Goal: Task Accomplishment & Management: Complete application form

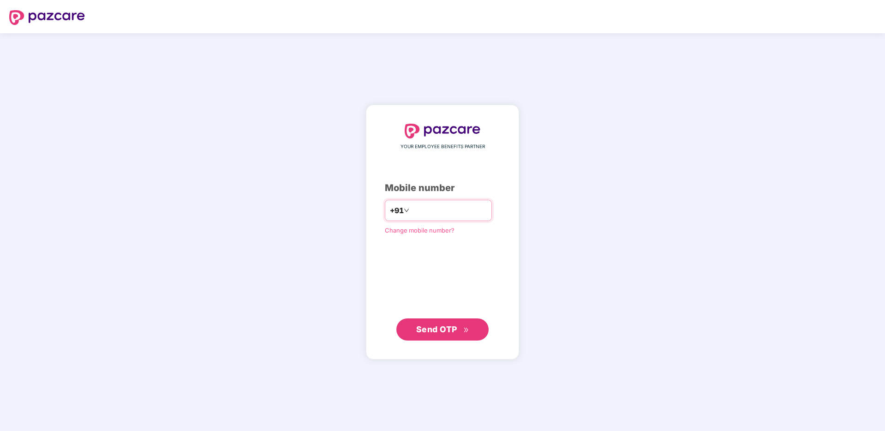
click at [434, 209] on input "number" at bounding box center [449, 210] width 76 height 15
type input "**********"
click at [429, 336] on button "Send OTP" at bounding box center [442, 329] width 92 height 22
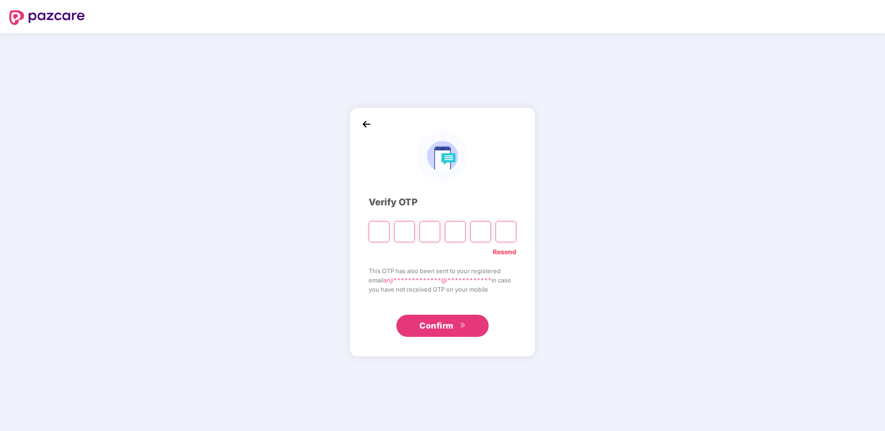
type input "*"
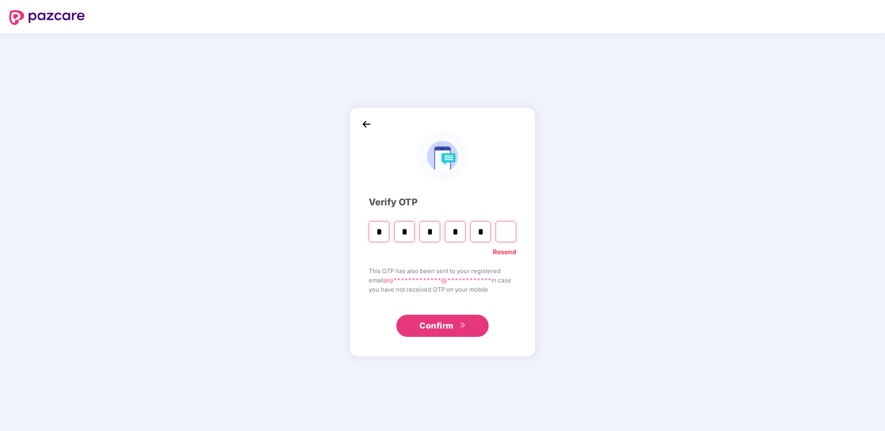
type input "*"
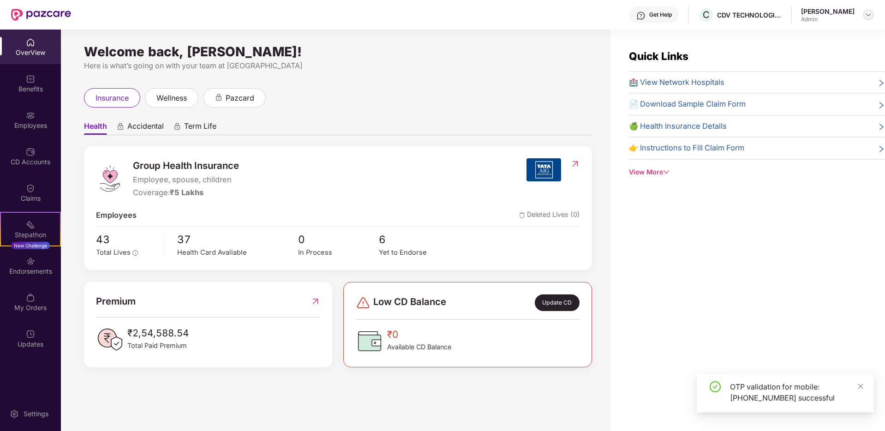
click at [868, 14] on img at bounding box center [867, 14] width 7 height 7
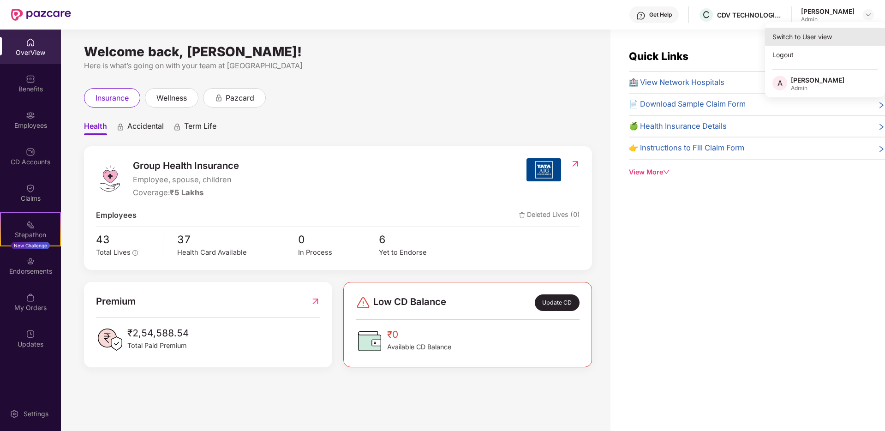
click at [817, 35] on div "Switch to User view" at bounding box center [825, 37] width 120 height 18
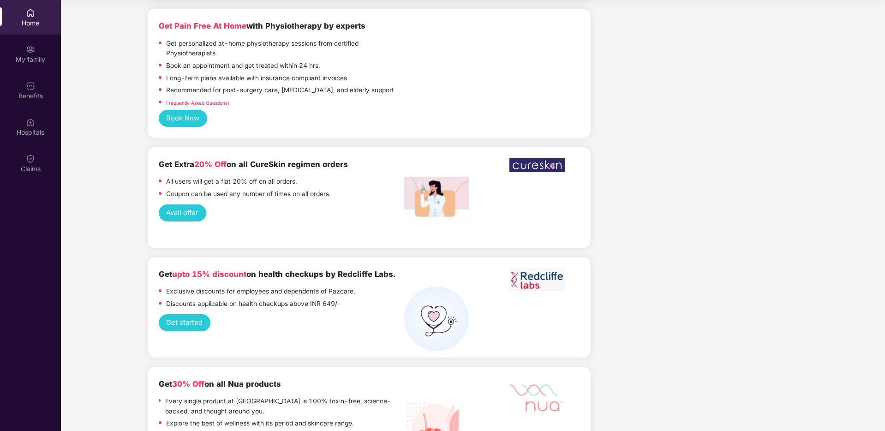
scroll to position [1984, 0]
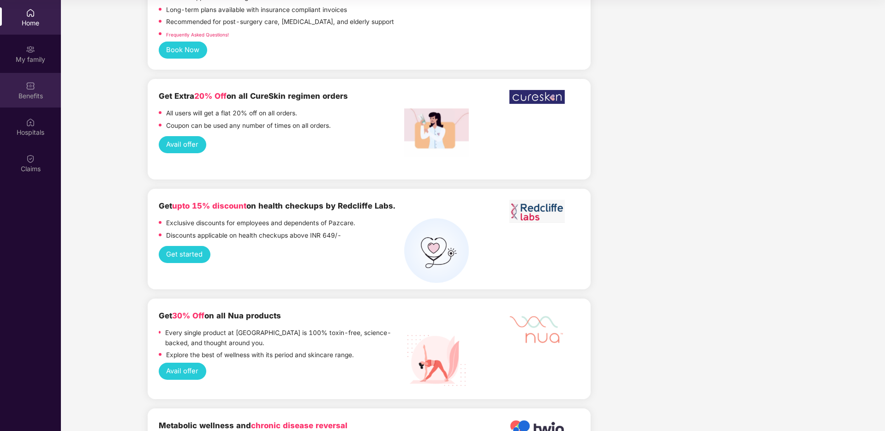
click at [30, 91] on div "Benefits" at bounding box center [30, 95] width 61 height 9
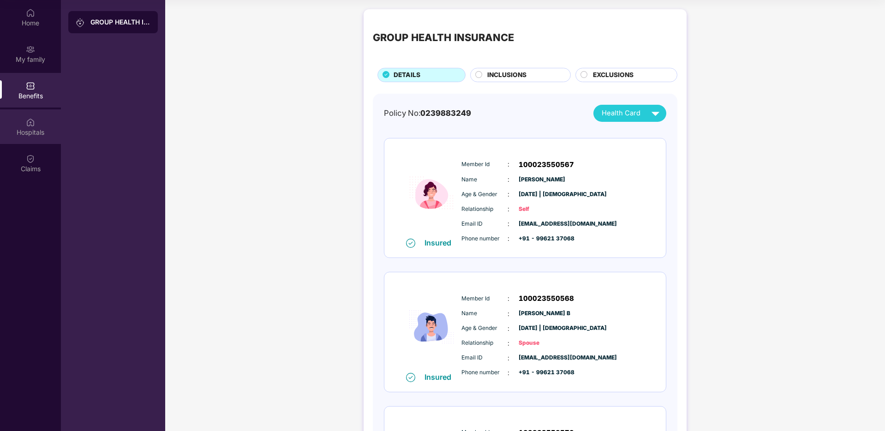
click at [35, 131] on div "Hospitals" at bounding box center [30, 132] width 61 height 9
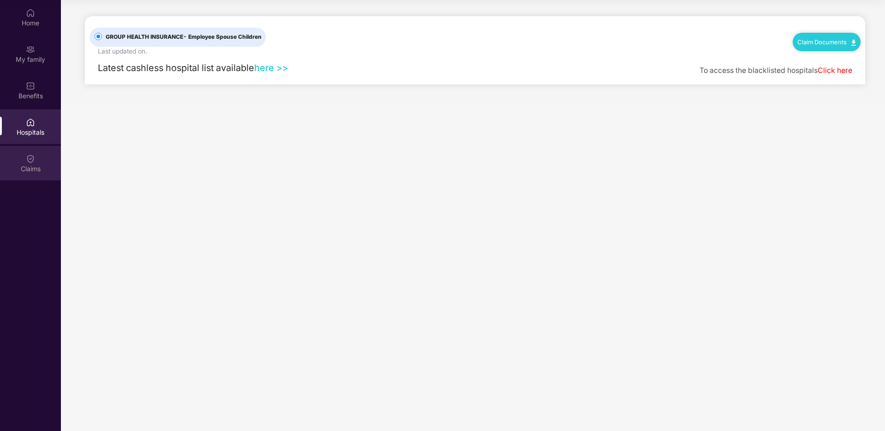
click at [30, 158] on img at bounding box center [30, 158] width 9 height 9
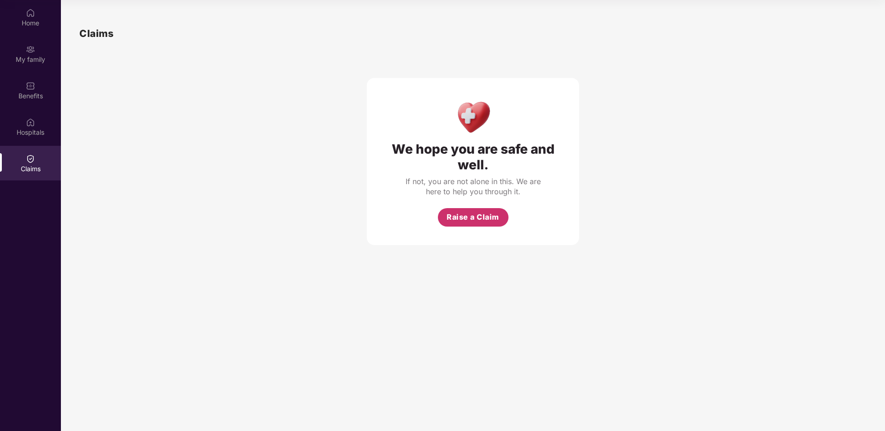
click at [461, 218] on span "Raise a Claim" at bounding box center [472, 217] width 53 height 12
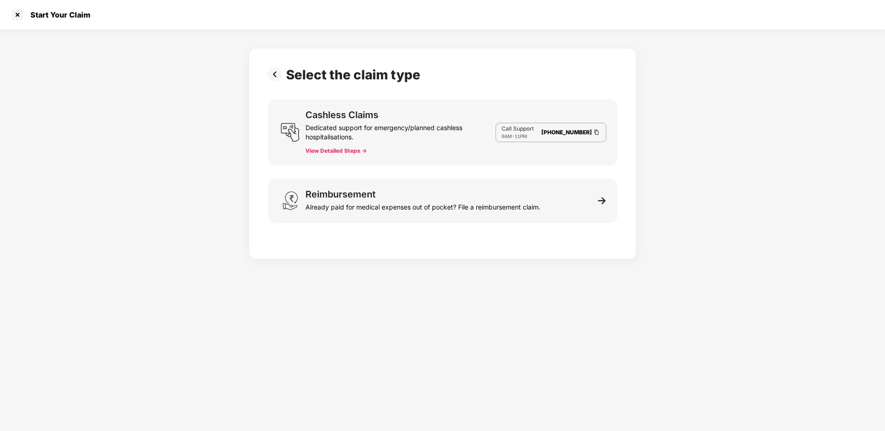
scroll to position [22, 0]
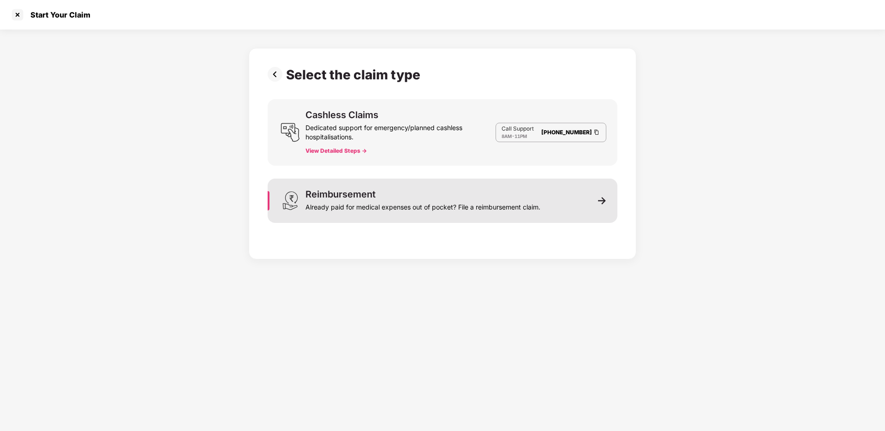
click at [414, 208] on div "Already paid for medical expenses out of pocket? File a reimbursement claim." at bounding box center [422, 205] width 235 height 13
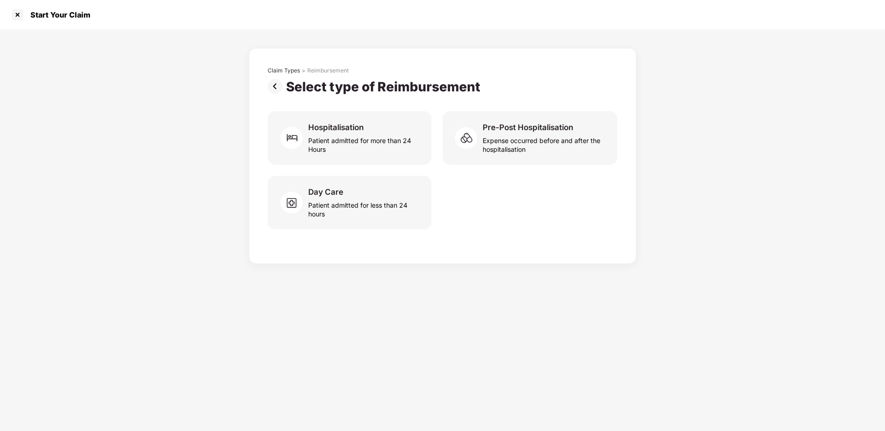
click at [275, 83] on img at bounding box center [276, 86] width 18 height 15
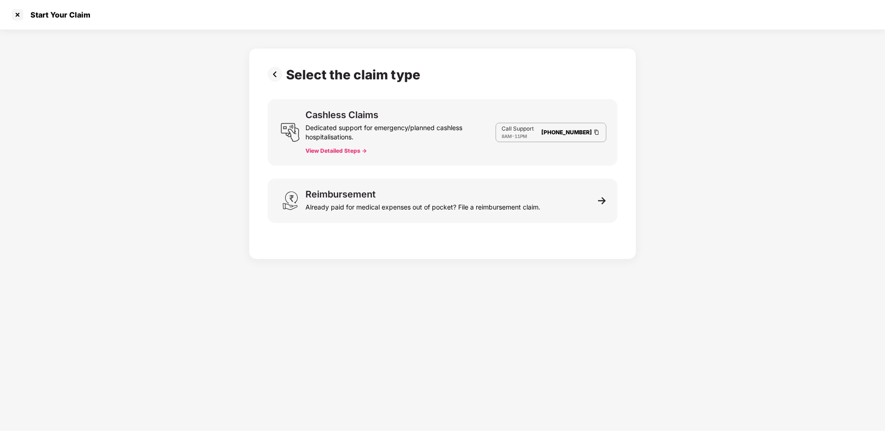
click at [275, 83] on div "Select the claim type Cashless Claims Dedicated support for emergency/planned c…" at bounding box center [442, 151] width 350 height 169
click at [275, 73] on img at bounding box center [276, 74] width 18 height 15
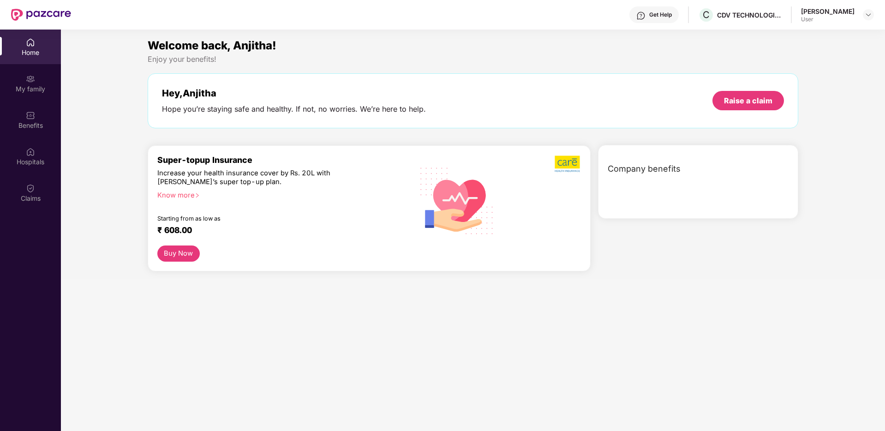
scroll to position [52, 0]
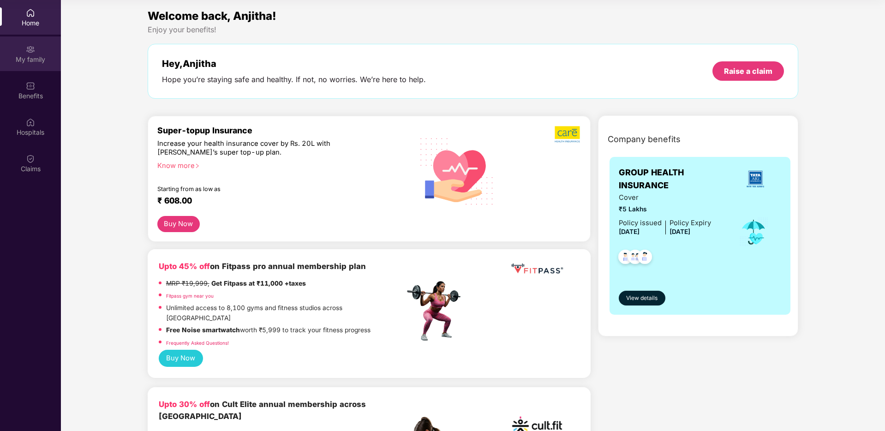
click at [32, 53] on img at bounding box center [30, 49] width 9 height 9
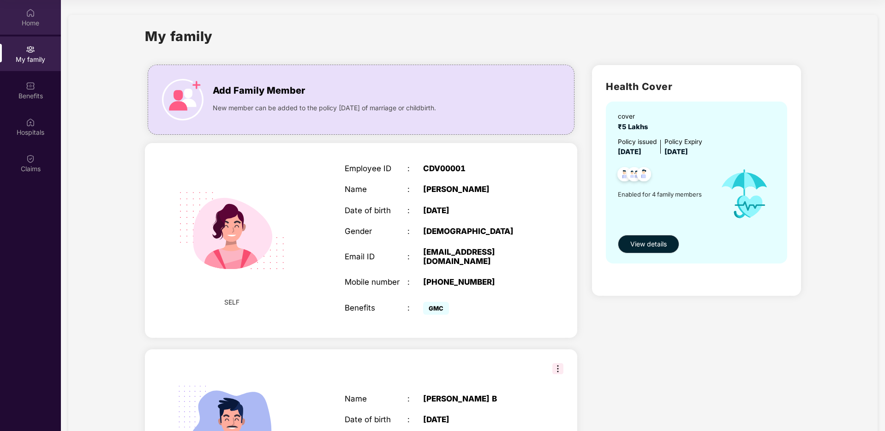
click at [28, 18] on div "Home" at bounding box center [30, 22] width 61 height 9
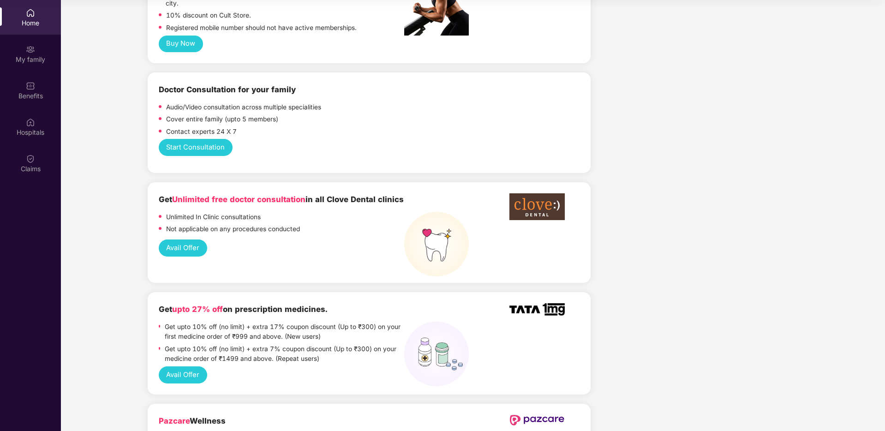
scroll to position [456, 0]
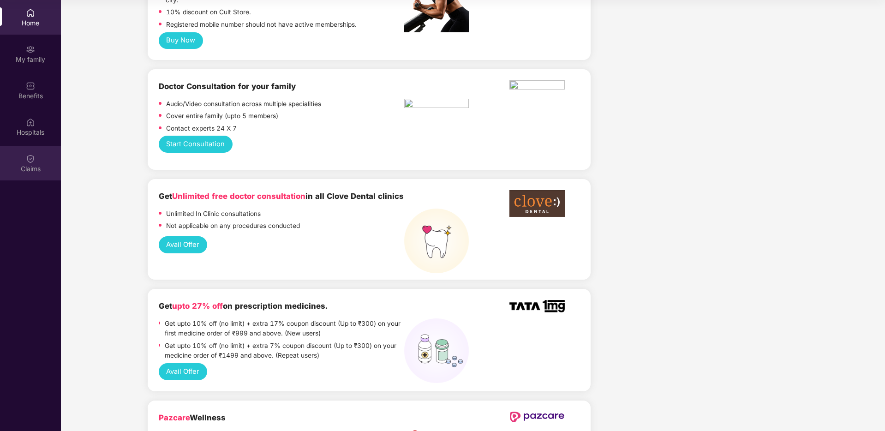
click at [32, 172] on div "Claims" at bounding box center [30, 168] width 61 height 9
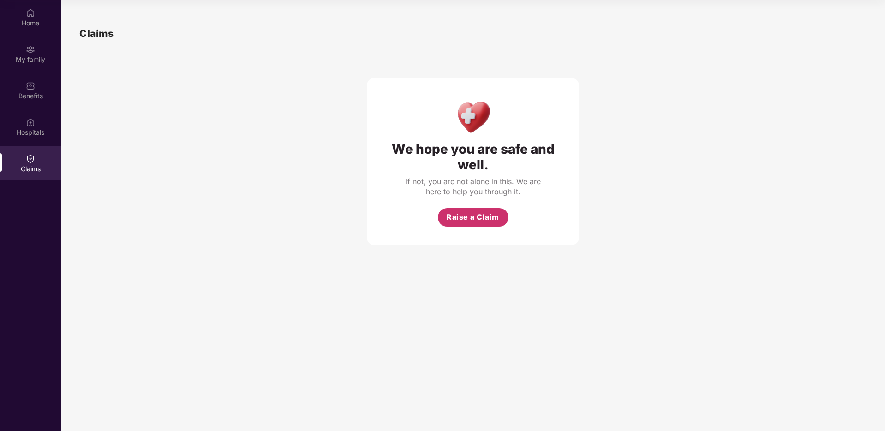
click at [470, 222] on span "Raise a Claim" at bounding box center [472, 217] width 53 height 12
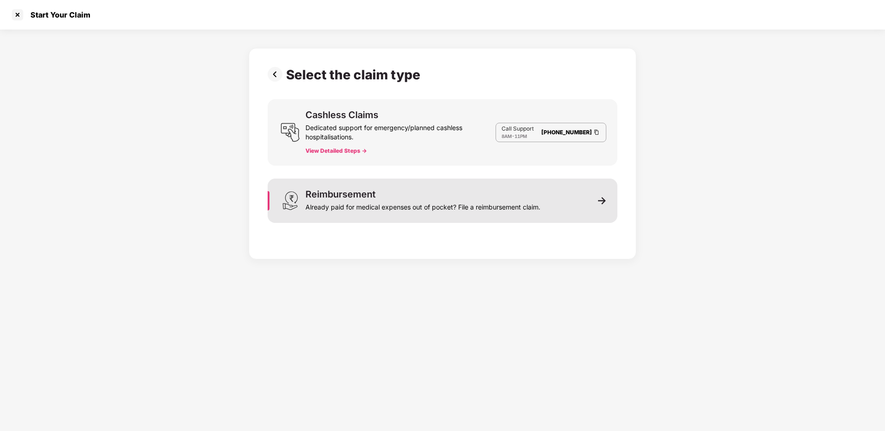
click at [381, 202] on div "Already paid for medical expenses out of pocket? File a reimbursement claim." at bounding box center [422, 205] width 235 height 13
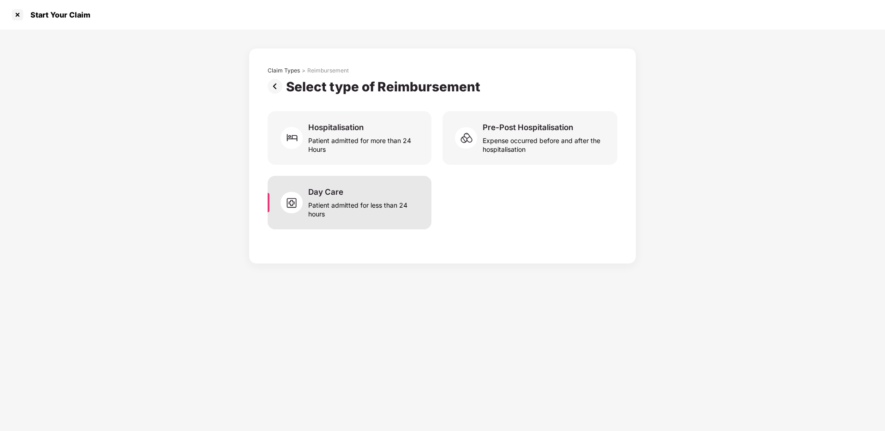
click at [347, 210] on div "Patient admitted for less than 24 hours" at bounding box center [364, 207] width 112 height 21
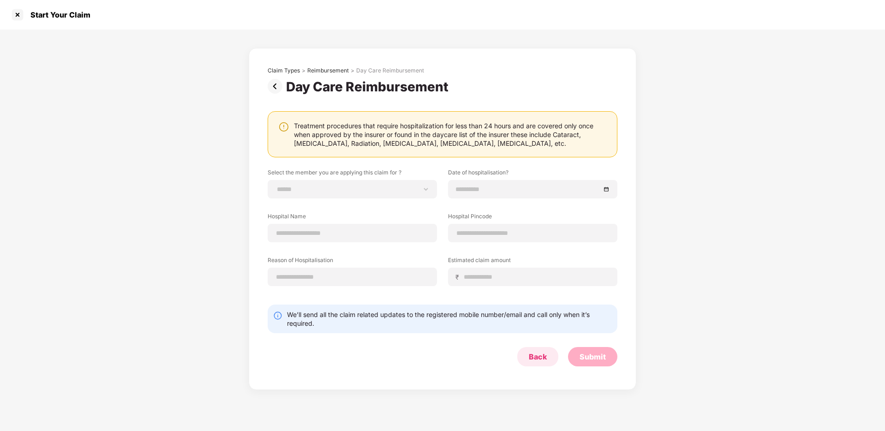
click at [535, 356] on div "Back" at bounding box center [538, 356] width 18 height 10
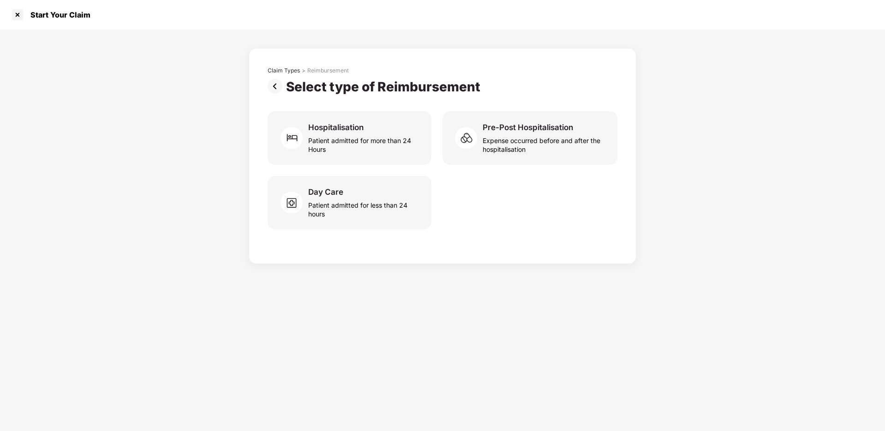
click at [535, 251] on div "Claim Types > Reimbursement Select type of Reimbursement Hospitalisation Patien…" at bounding box center [442, 156] width 387 height 216
click at [277, 83] on img at bounding box center [276, 86] width 18 height 15
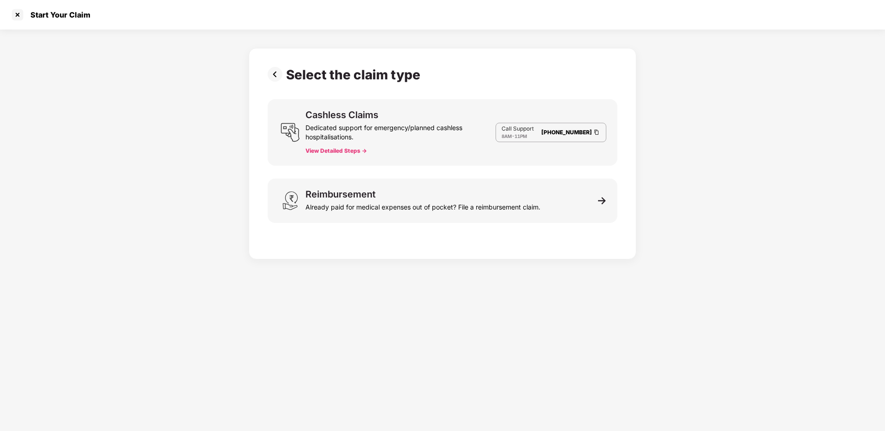
click at [276, 75] on img at bounding box center [276, 74] width 18 height 15
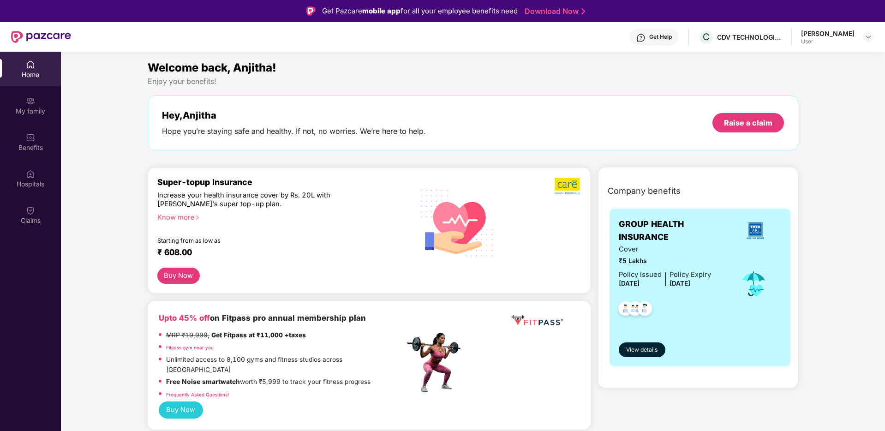
click at [639, 38] on img at bounding box center [640, 37] width 9 height 9
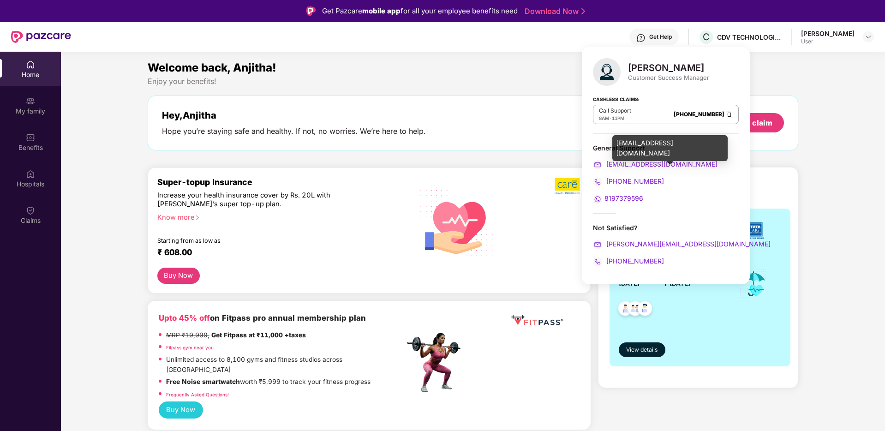
drag, startPoint x: 688, startPoint y: 163, endPoint x: 673, endPoint y: 164, distance: 14.3
click at [673, 164] on div "[EMAIL_ADDRESS][DOMAIN_NAME]" at bounding box center [666, 164] width 146 height 10
copy link "[EMAIL_ADDRESS][DOMAIN_NAME]"
